Goal: Task Accomplishment & Management: Manage account settings

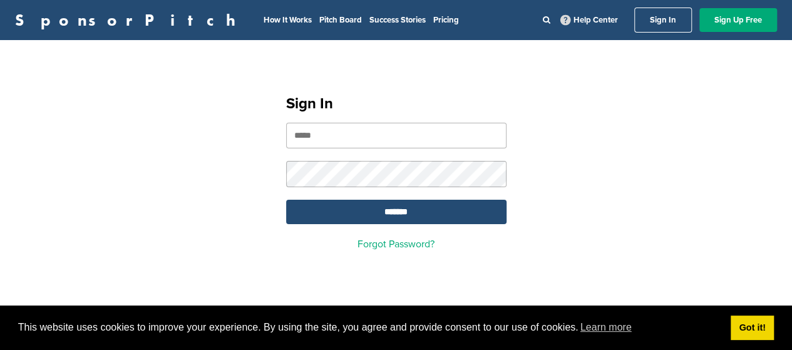
type input "**********"
click at [396, 214] on input "*******" at bounding box center [396, 212] width 220 height 24
